Goal: Information Seeking & Learning: Learn about a topic

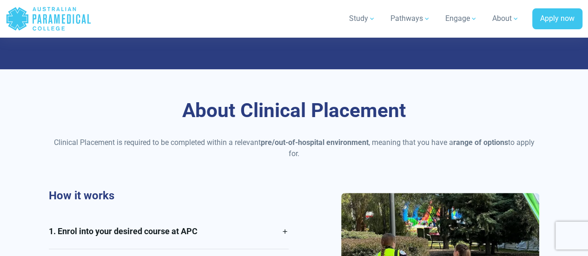
scroll to position [570, 0]
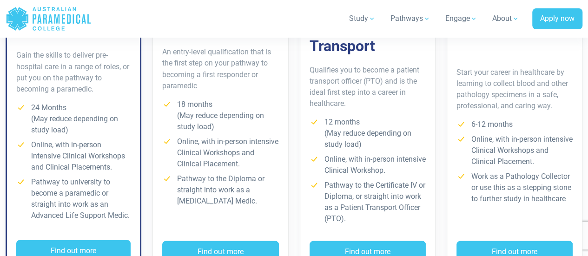
scroll to position [815, 0]
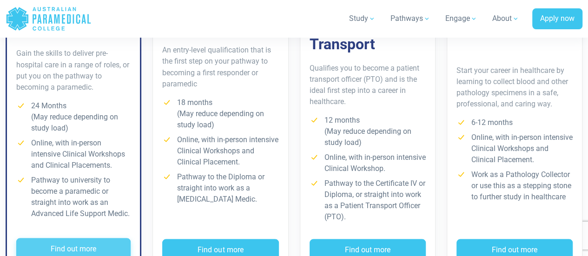
click at [49, 238] on button "Find out more" at bounding box center [73, 248] width 114 height 21
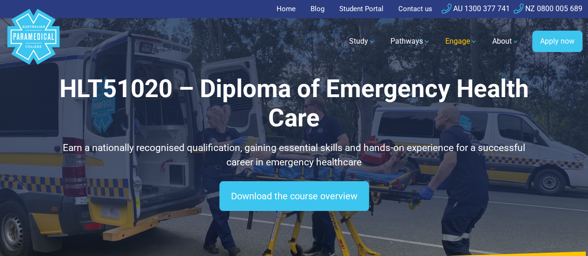
click at [437, 156] on p "Earn a nationally recognised qualification, gaining essential skills and hands-…" at bounding box center [294, 155] width 491 height 29
click at [440, 52] on link "Engage" at bounding box center [461, 41] width 43 height 26
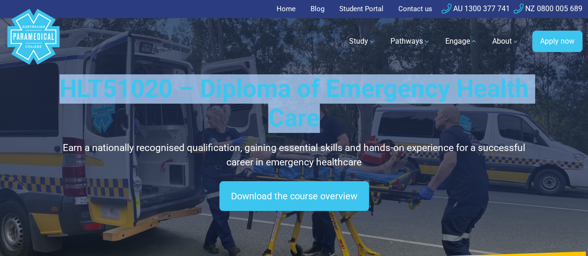
drag, startPoint x: 55, startPoint y: 86, endPoint x: 333, endPoint y: 119, distance: 280.4
click at [333, 119] on h1 "HLT51020 – Diploma of Emergency Health Care" at bounding box center [294, 103] width 491 height 59
copy h1 "HLT51020 – Diploma of Emergency Health Care"
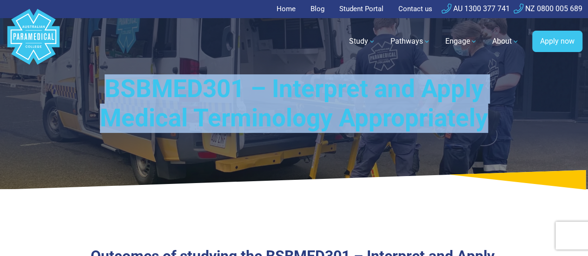
drag, startPoint x: 100, startPoint y: 90, endPoint x: 490, endPoint y: 126, distance: 391.8
click at [490, 126] on h1 "BSBMED301 – Interpret and Apply Medical Terminology Appropriately" at bounding box center [294, 103] width 433 height 59
copy h1 "BSBMED301 – Interpret and Apply Medical Terminology Appropriately"
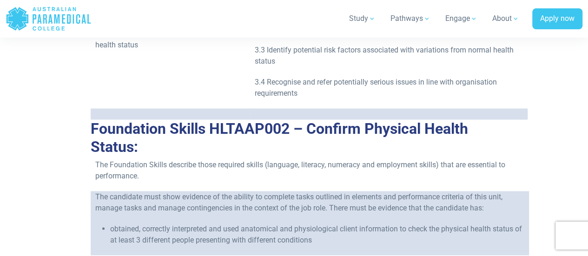
scroll to position [774, 0]
